Goal: Use online tool/utility: Utilize a website feature to perform a specific function

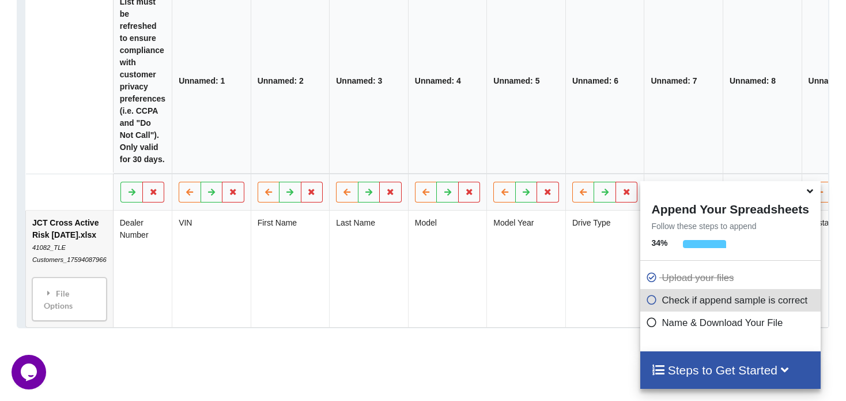
scroll to position [611, 0]
click at [283, 202] on button at bounding box center [291, 192] width 22 height 21
click at [264, 195] on icon at bounding box center [269, 191] width 10 height 7
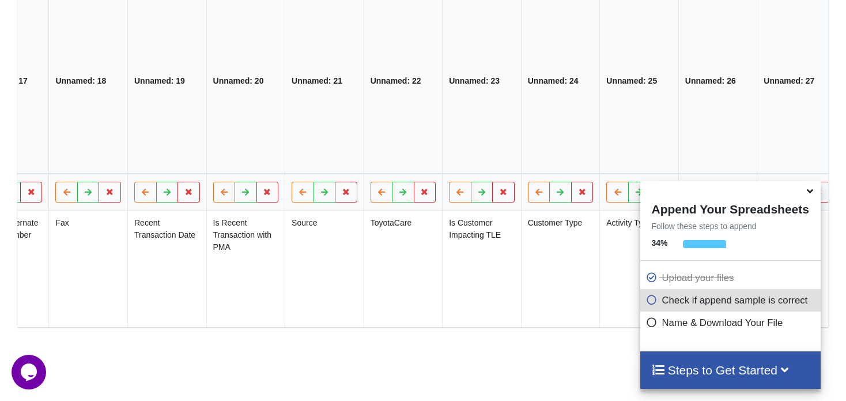
scroll to position [0, 1517]
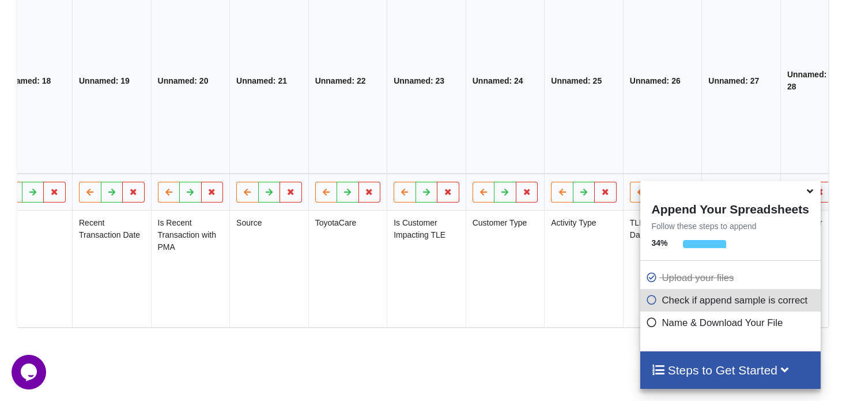
click at [809, 191] on icon at bounding box center [810, 189] width 12 height 10
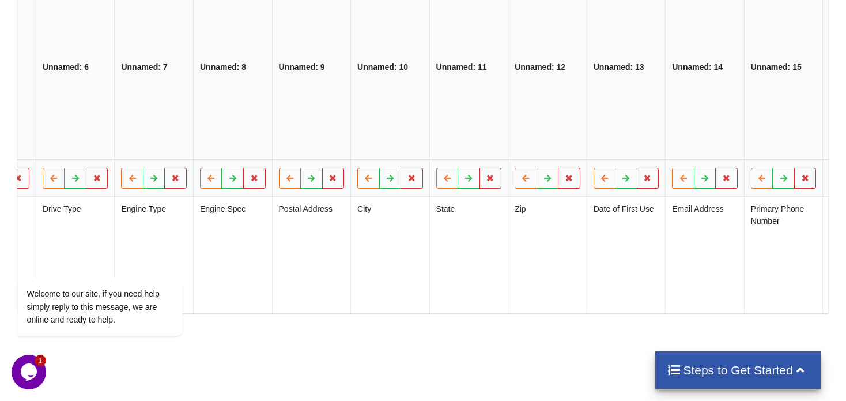
scroll to position [0, 0]
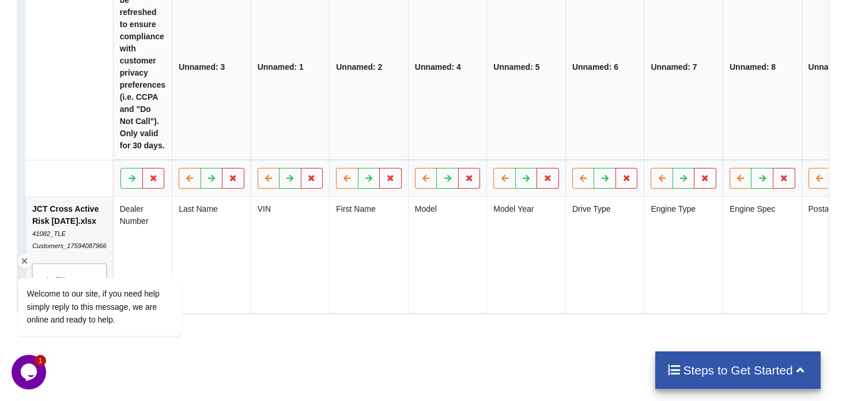
click at [25, 262] on icon "Chat attention grabber" at bounding box center [25, 261] width 10 height 10
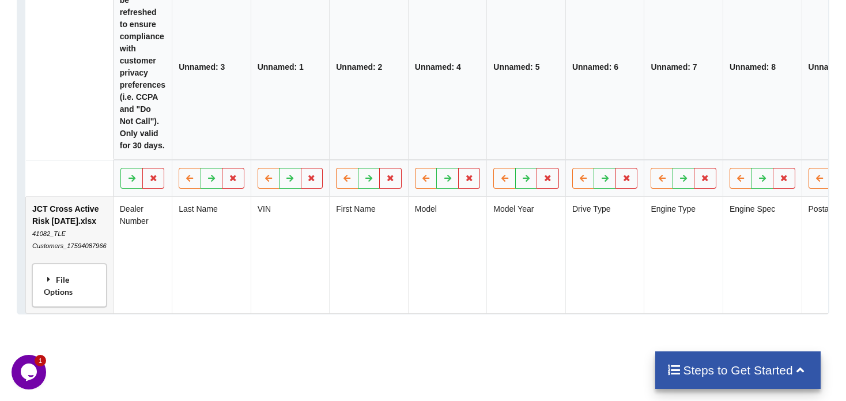
click at [71, 303] on div "File Options" at bounding box center [69, 285] width 67 height 36
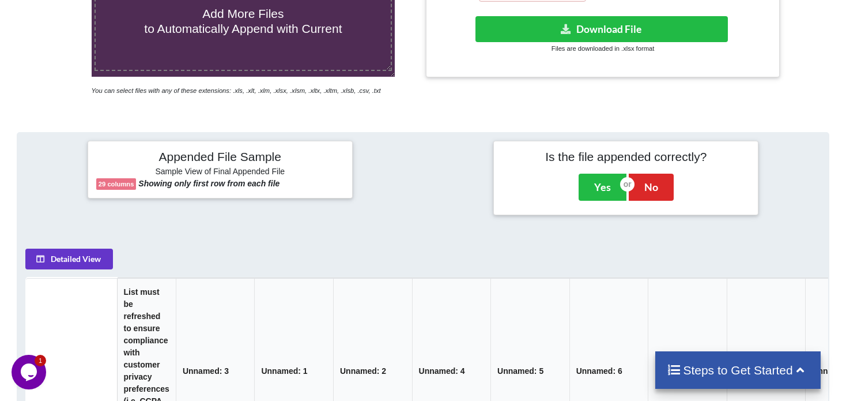
scroll to position [321, 0]
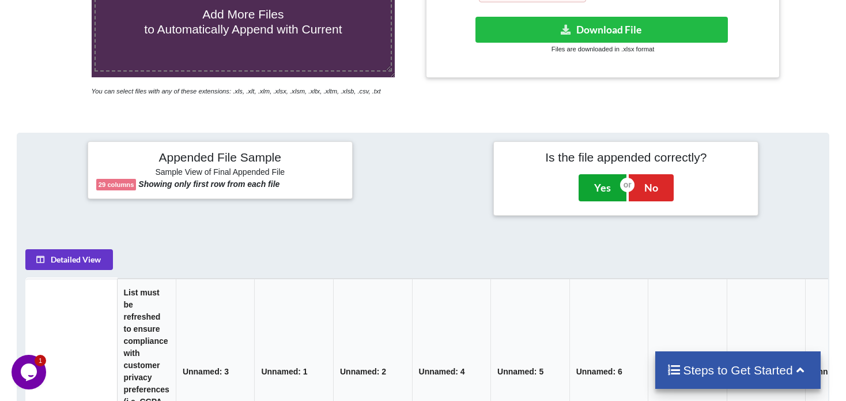
click at [609, 184] on button "Yes" at bounding box center [603, 187] width 48 height 27
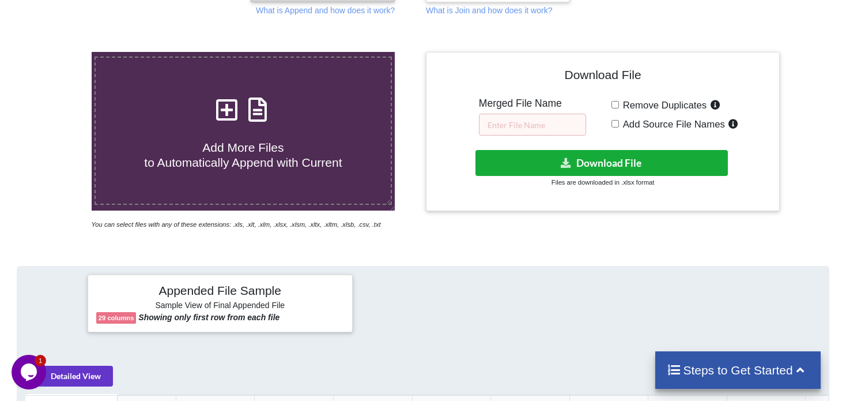
scroll to position [187, 0]
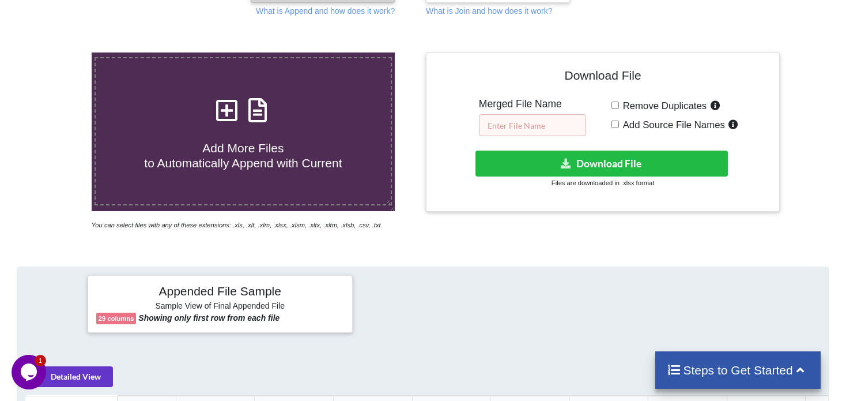
click at [556, 120] on input "text" at bounding box center [532, 125] width 107 height 22
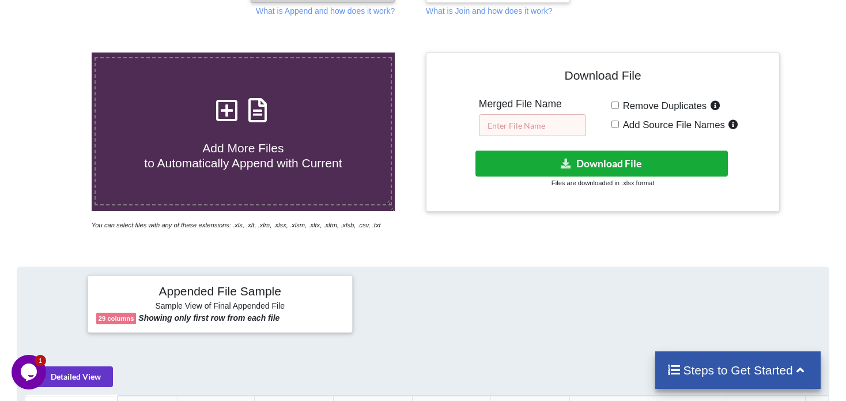
scroll to position [560, 0]
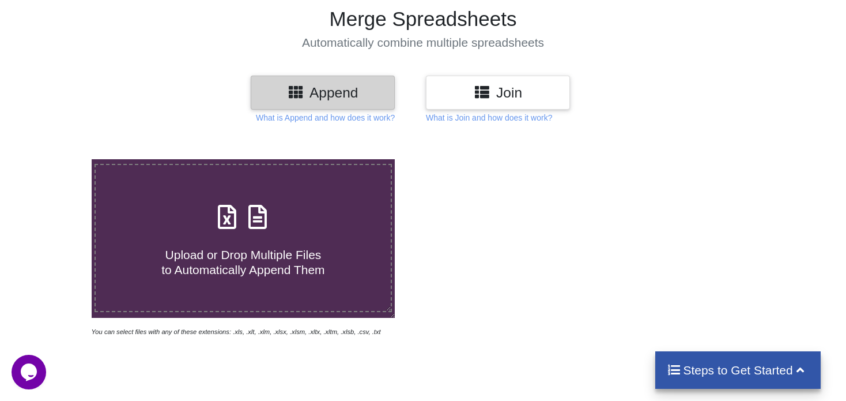
scroll to position [82, 0]
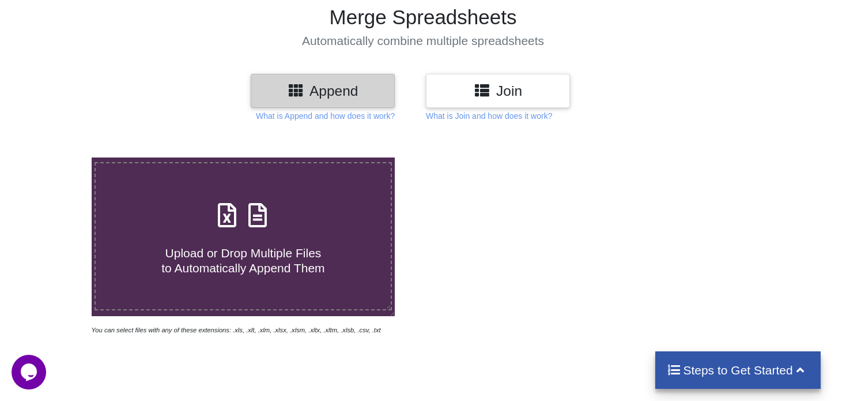
click at [279, 221] on div "Upload or Drop Multiple Files to Automatically Append Them" at bounding box center [243, 236] width 295 height 78
click at [58, 157] on input "Upload or Drop Multiple Files to Automatically Append Them" at bounding box center [58, 157] width 0 height 0
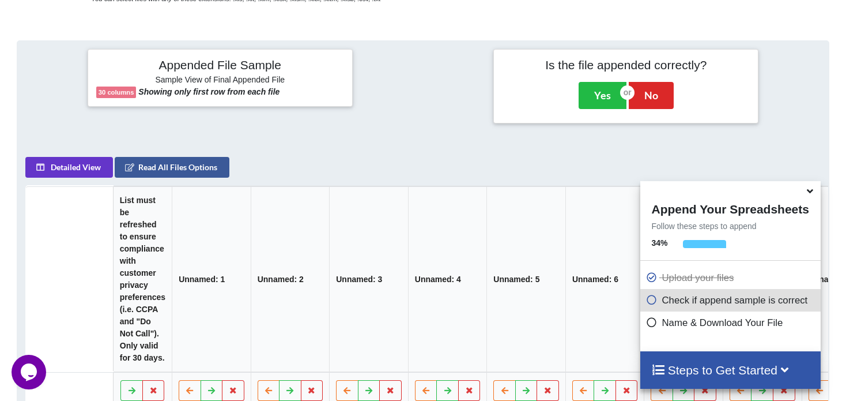
scroll to position [453, 0]
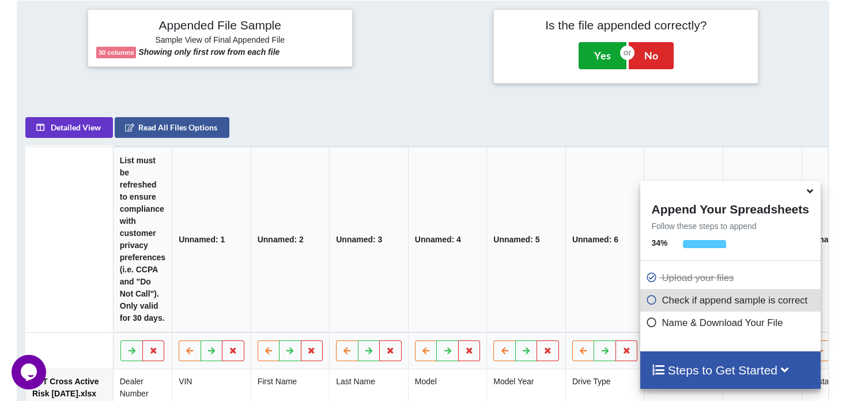
click at [598, 55] on button "Yes" at bounding box center [603, 55] width 48 height 27
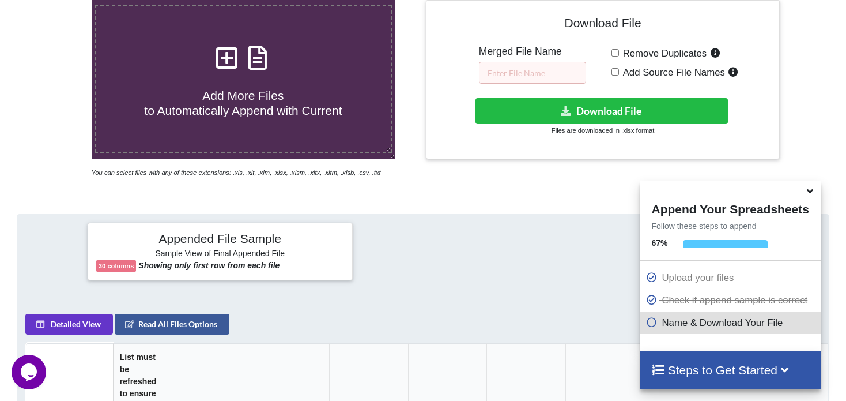
scroll to position [239, 0]
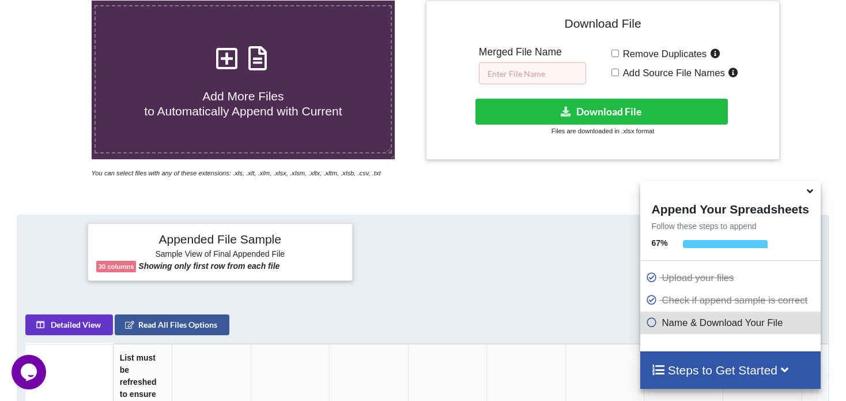
click at [552, 70] on input "text" at bounding box center [532, 73] width 107 height 22
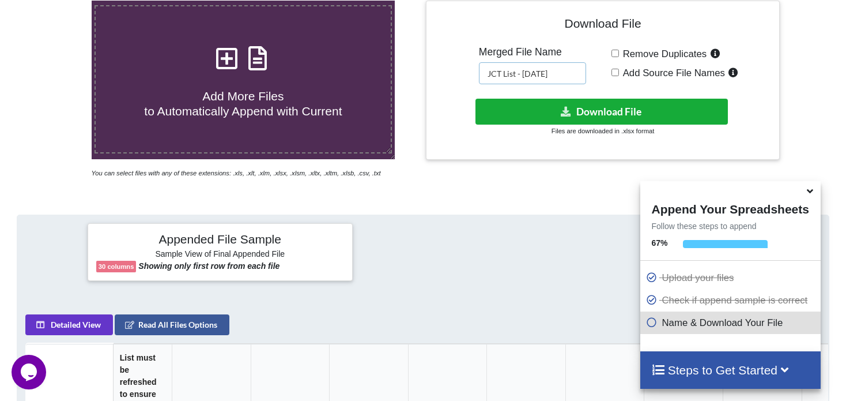
type input "JCT List - [DATE]"
click at [594, 108] on button "Download File" at bounding box center [602, 112] width 252 height 26
